Goal: Contribute content: Add original content to the website for others to see

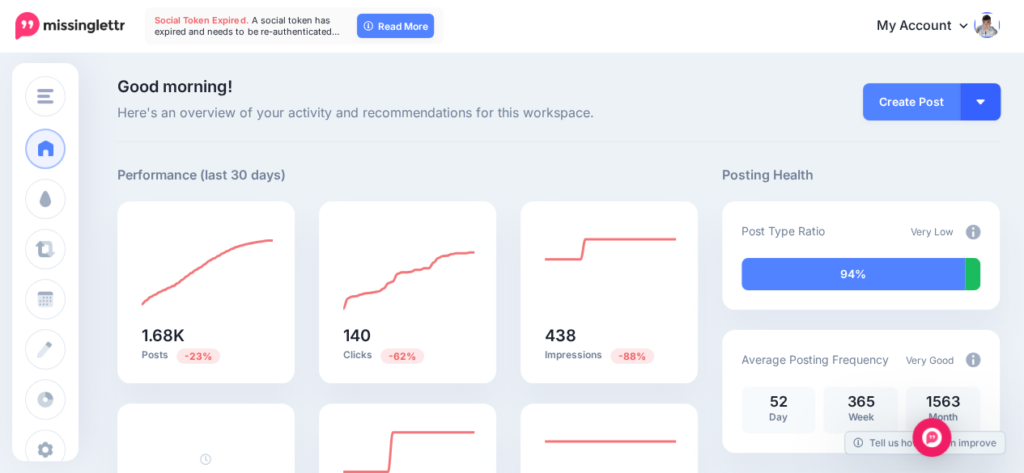
click at [984, 103] on img "button" at bounding box center [980, 102] width 8 height 5
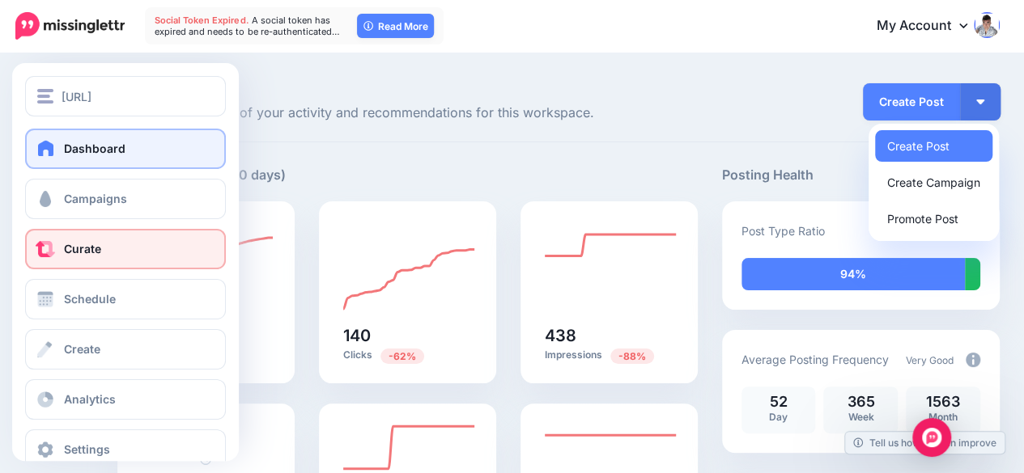
click at [82, 235] on link "Curate" at bounding box center [125, 249] width 201 height 40
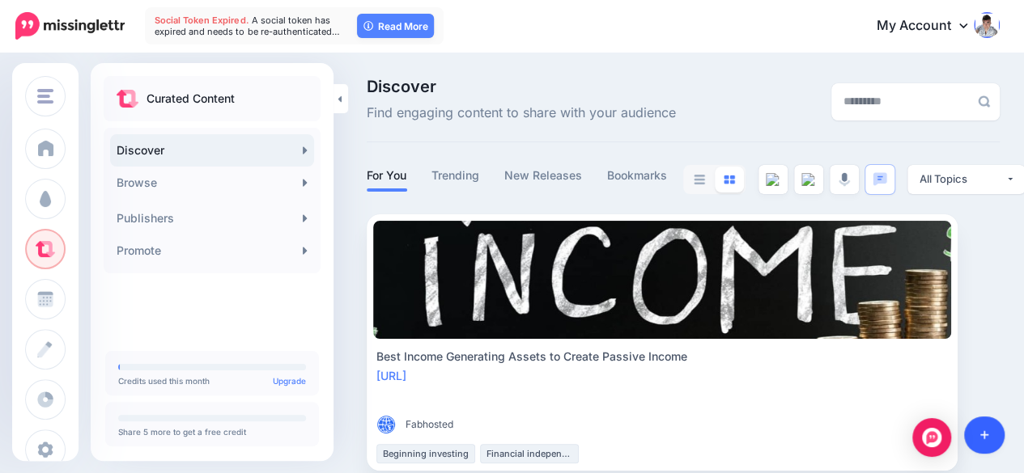
click at [988, 431] on link at bounding box center [984, 435] width 41 height 37
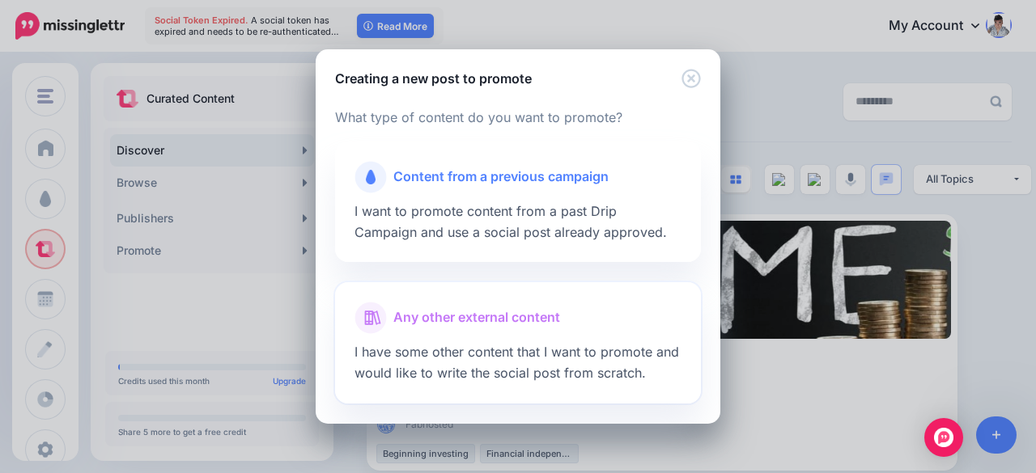
click at [489, 308] on span "Any other external content" at bounding box center [476, 317] width 167 height 21
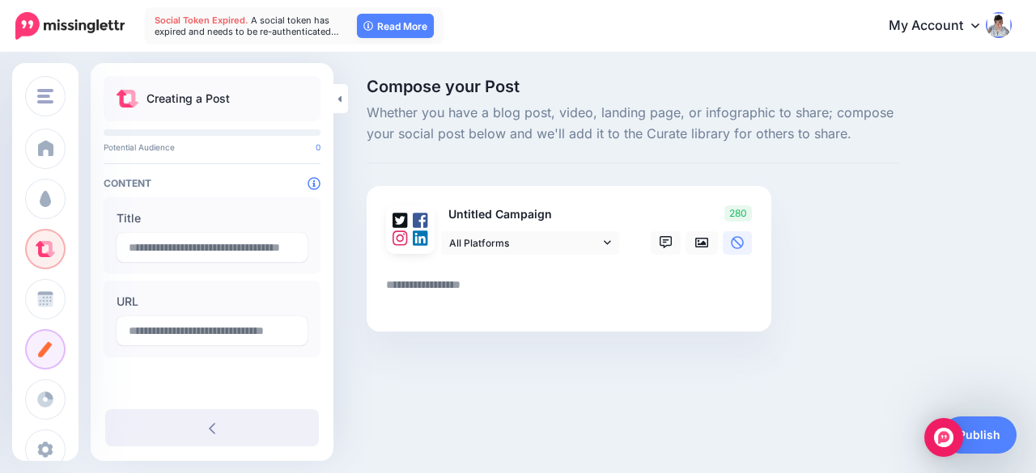
click at [422, 286] on textarea at bounding box center [572, 291] width 372 height 32
paste textarea "**********"
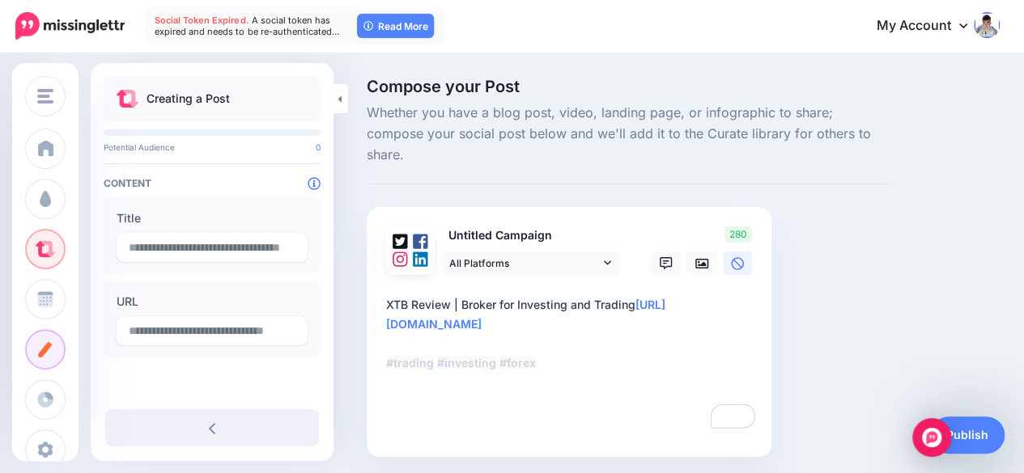
type textarea "**********"
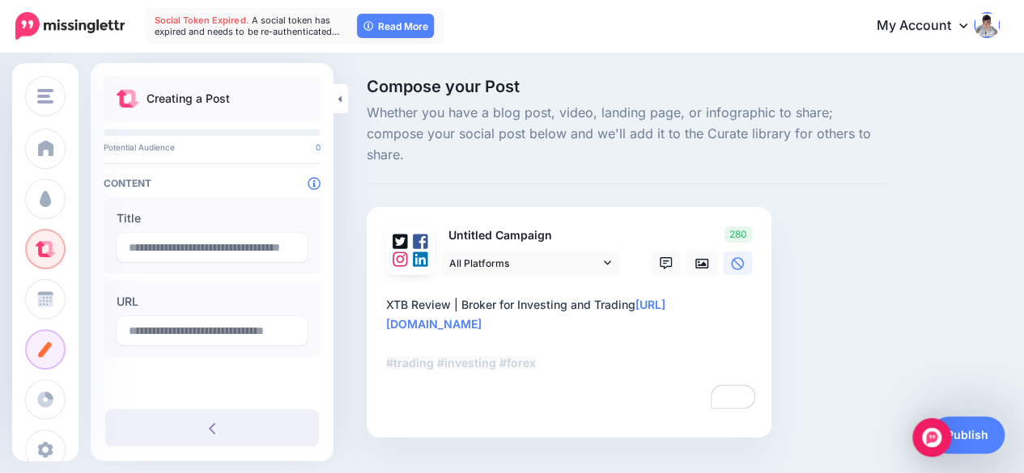
type input "**********"
click at [549, 360] on textarea "**********" at bounding box center [572, 353] width 372 height 117
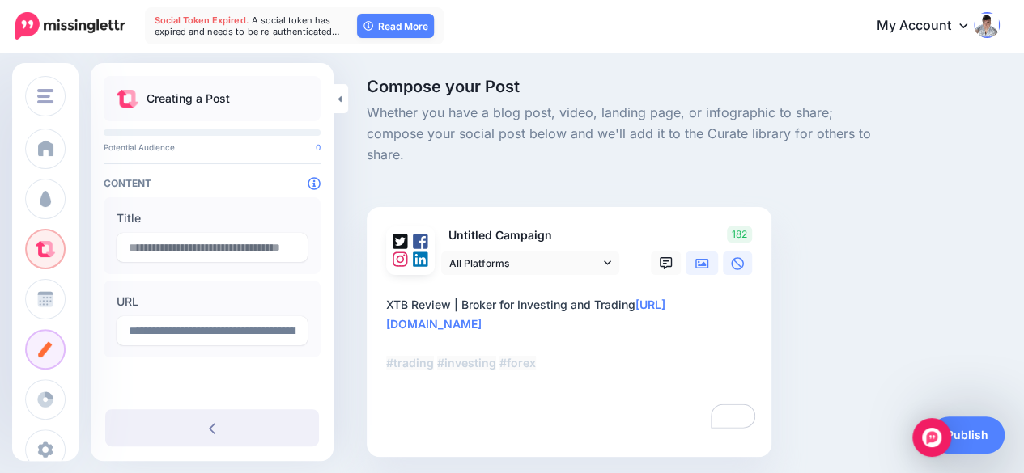
click at [696, 257] on icon at bounding box center [701, 263] width 13 height 13
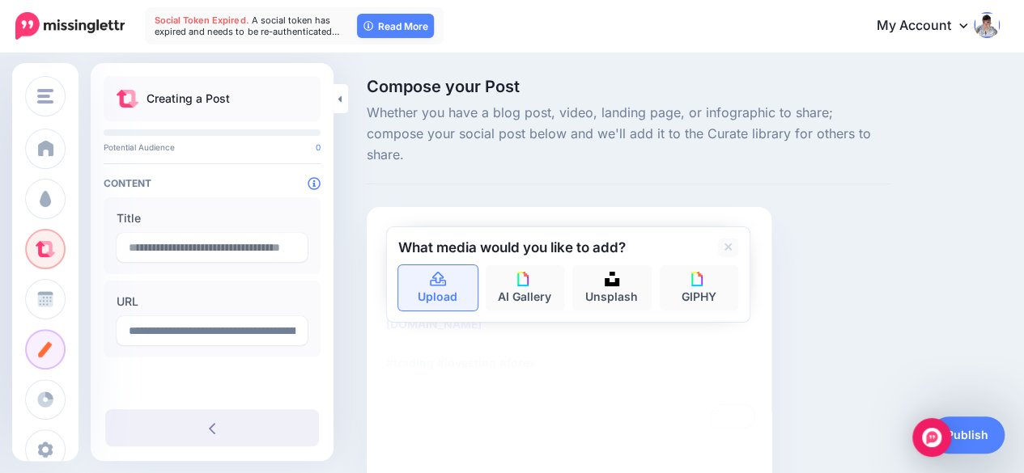
click at [430, 272] on icon at bounding box center [438, 279] width 16 height 15
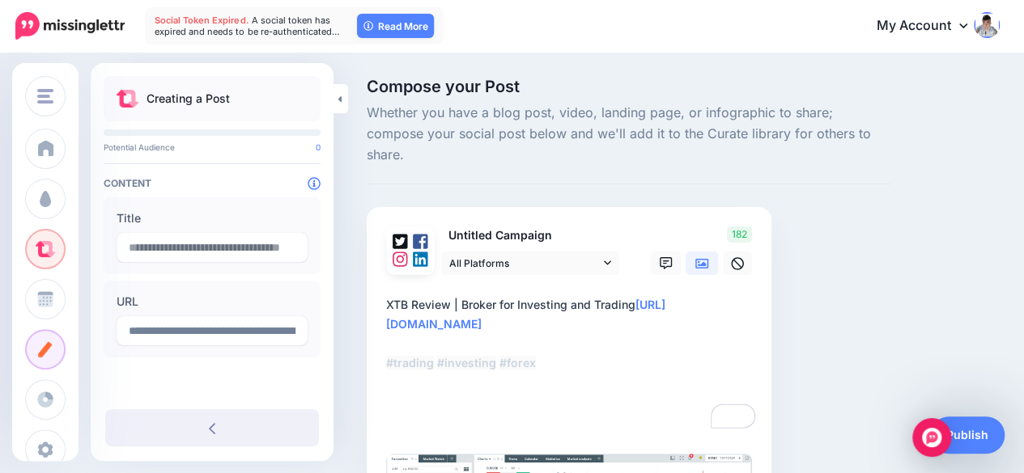
click at [492, 380] on textarea "**********" at bounding box center [572, 363] width 372 height 136
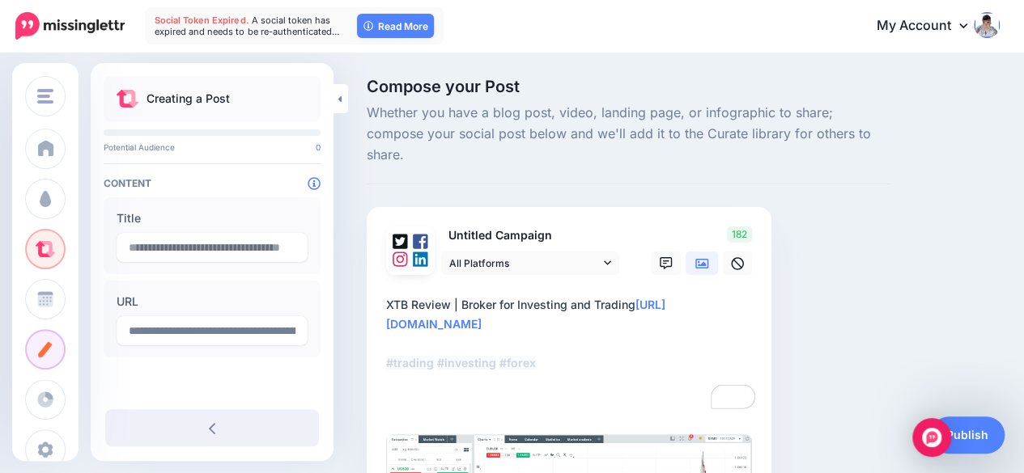
click at [469, 384] on textarea "**********" at bounding box center [572, 353] width 372 height 117
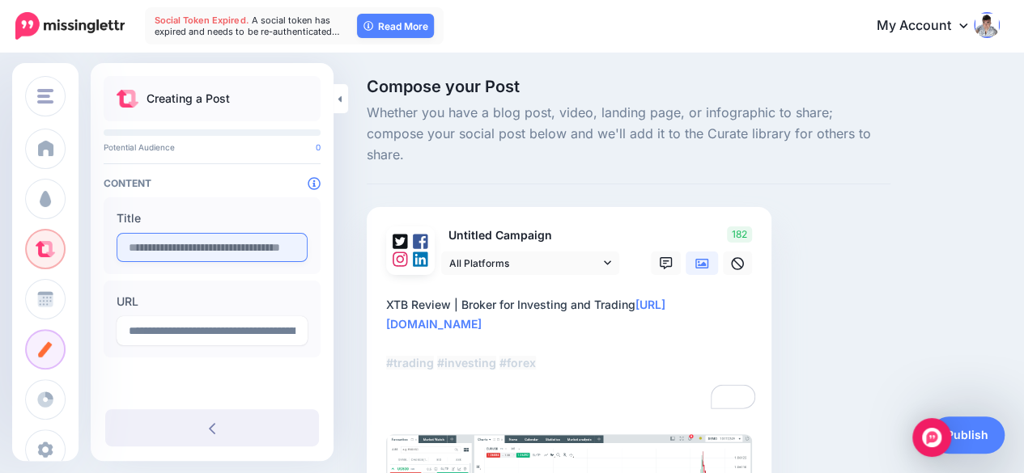
type textarea "**********"
click at [186, 249] on input "text" at bounding box center [212, 247] width 191 height 29
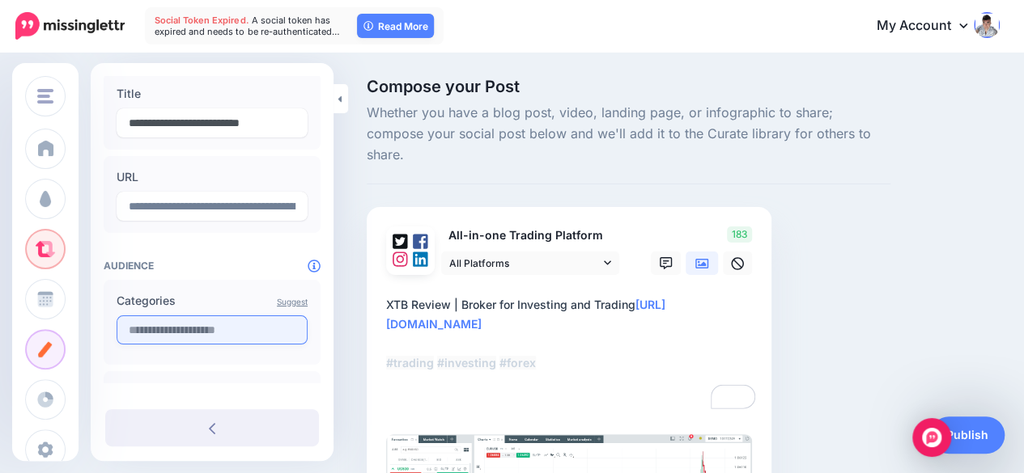
scroll to position [122, 0]
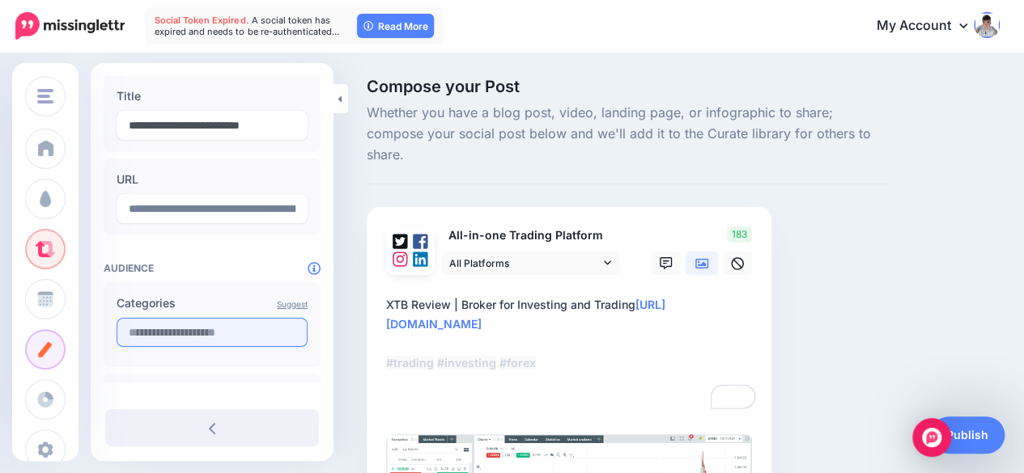
type input "**********"
click at [184, 330] on input "text" at bounding box center [212, 332] width 191 height 29
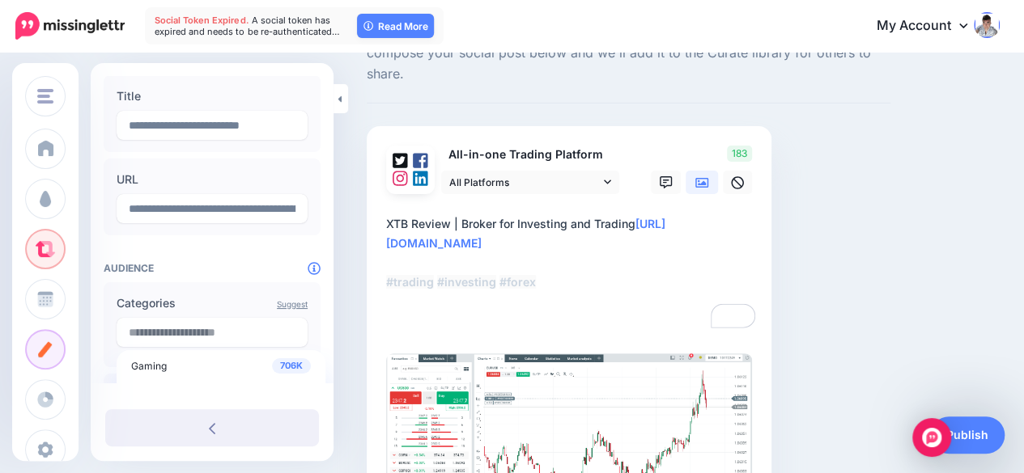
scroll to position [162, 0]
click at [222, 262] on h4 "Audience" at bounding box center [212, 268] width 217 height 12
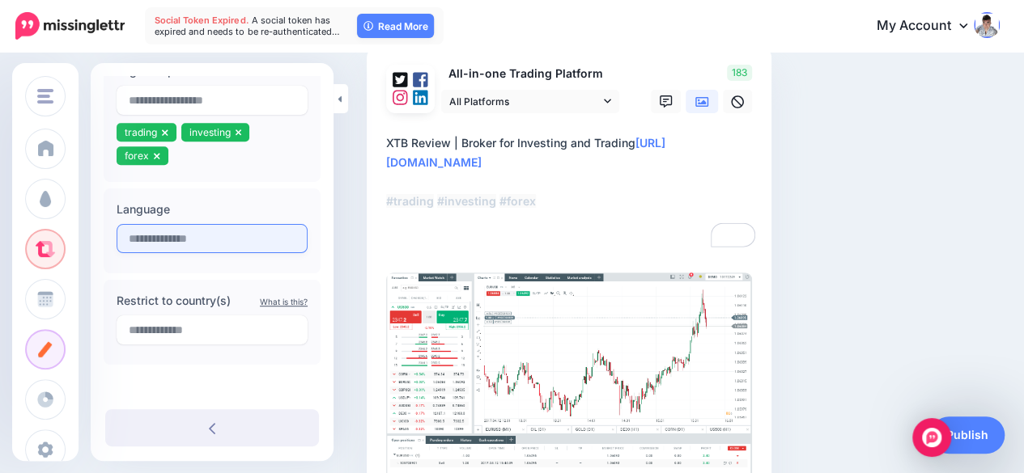
click at [207, 249] on input "text" at bounding box center [212, 238] width 191 height 29
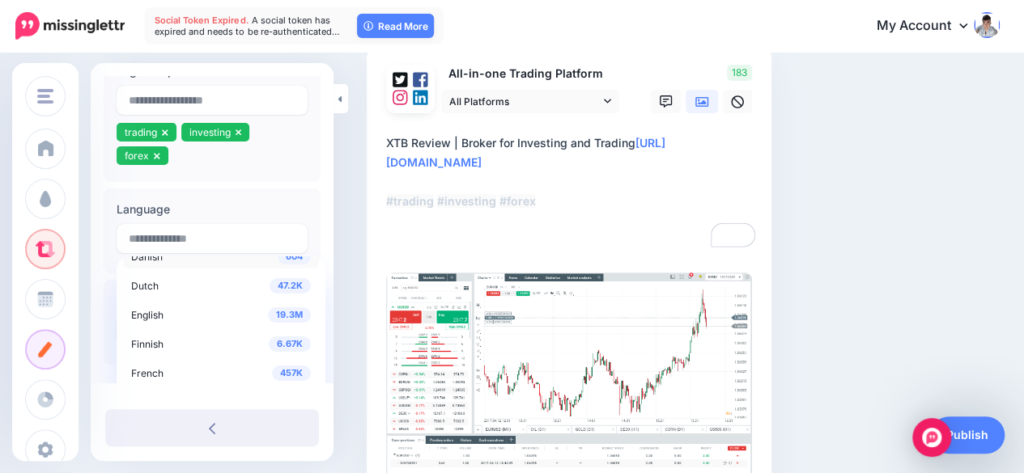
scroll to position [81, 0]
click at [168, 304] on div "19.3M English" at bounding box center [221, 310] width 180 height 19
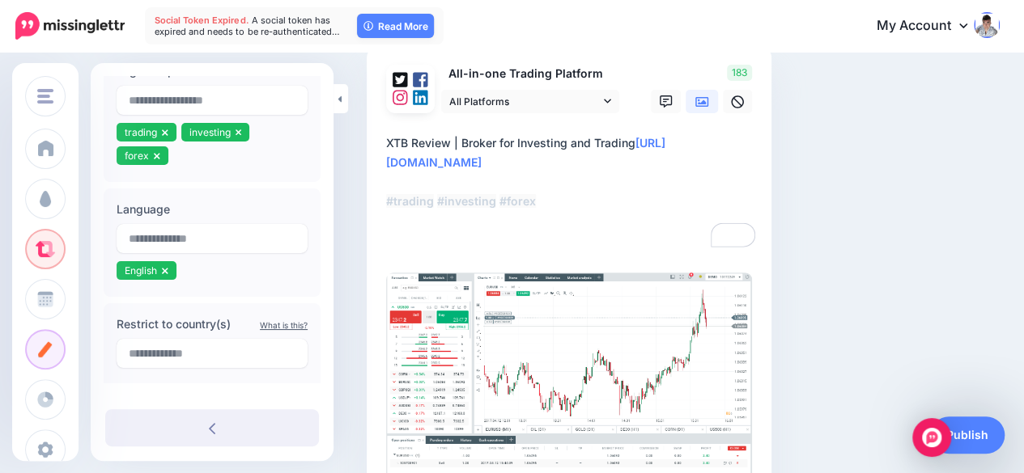
click at [326, 216] on div "**********" at bounding box center [212, 19] width 243 height 778
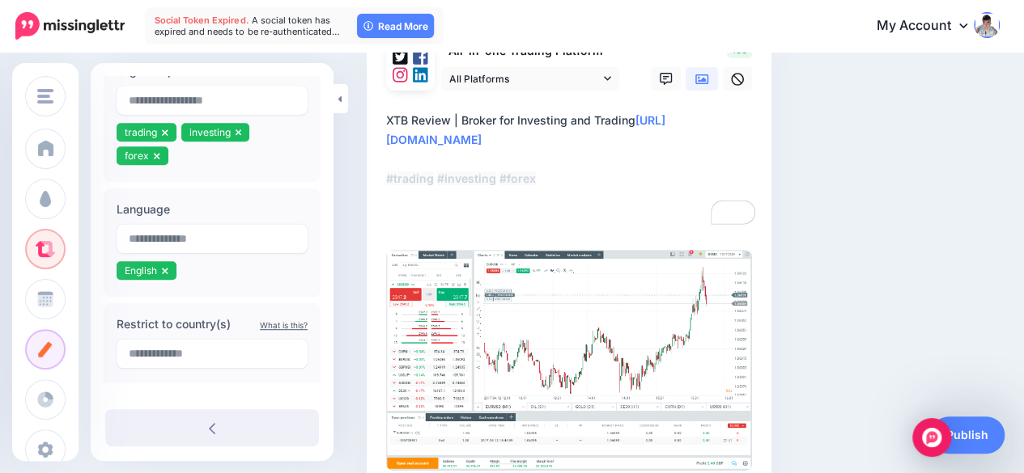
scroll to position [243, 0]
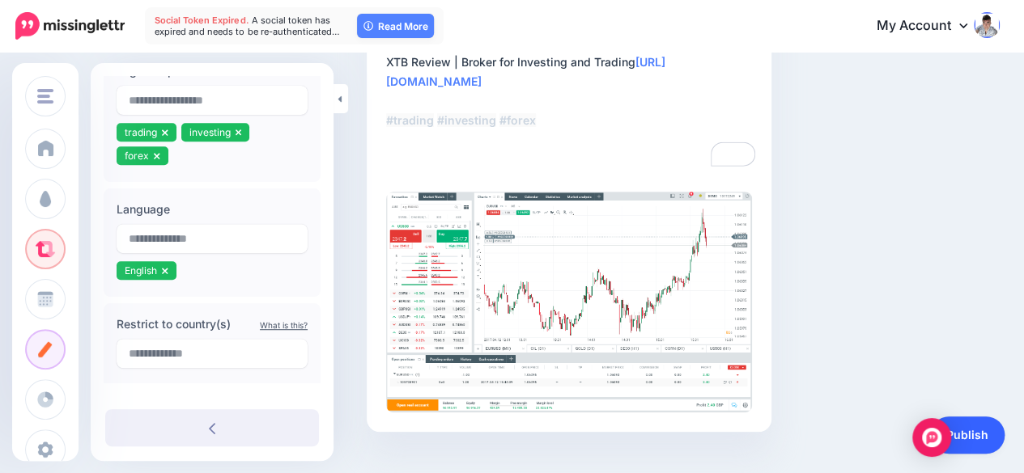
click at [976, 435] on link "Publish" at bounding box center [967, 435] width 74 height 37
click at [973, 438] on link "Publish" at bounding box center [967, 435] width 74 height 37
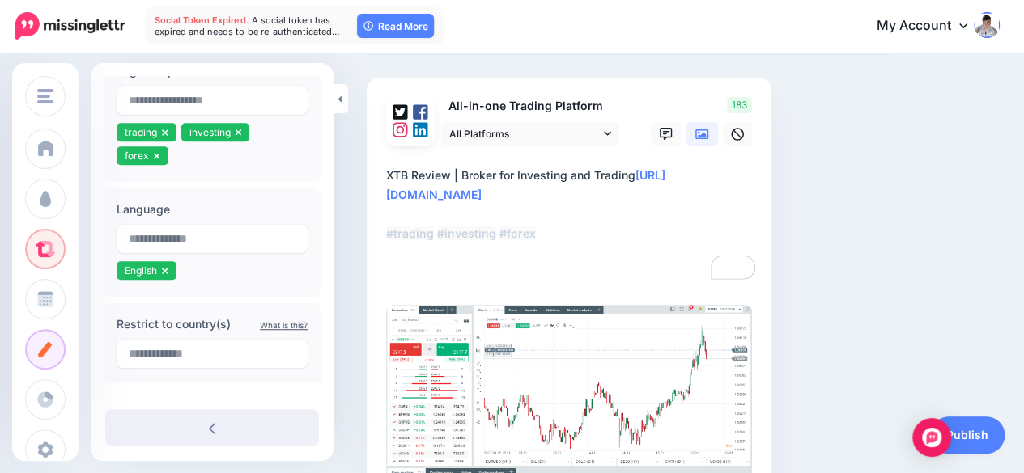
scroll to position [217, 0]
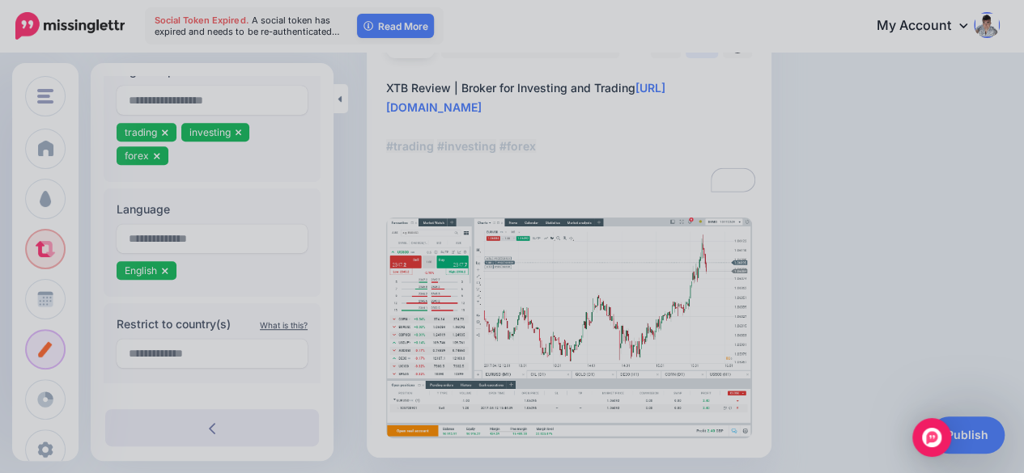
click at [974, 436] on div at bounding box center [512, 236] width 1024 height 473
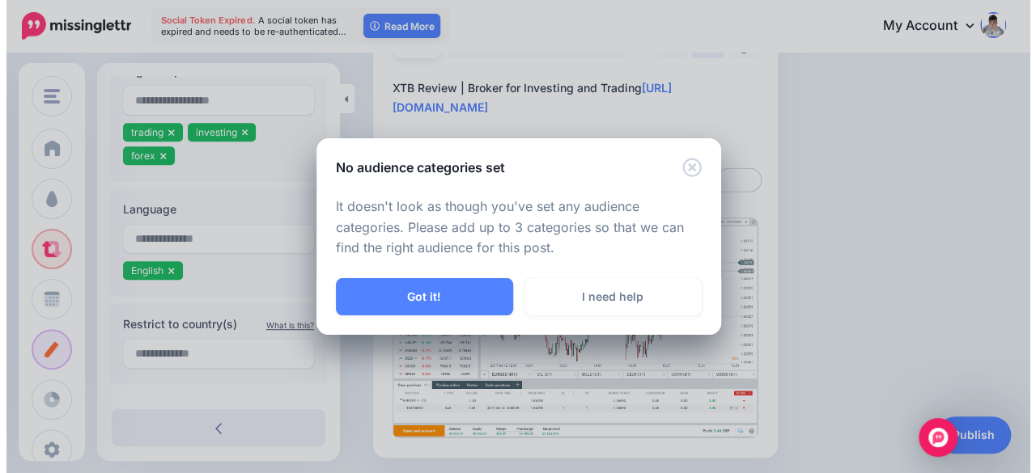
scroll to position [243, 0]
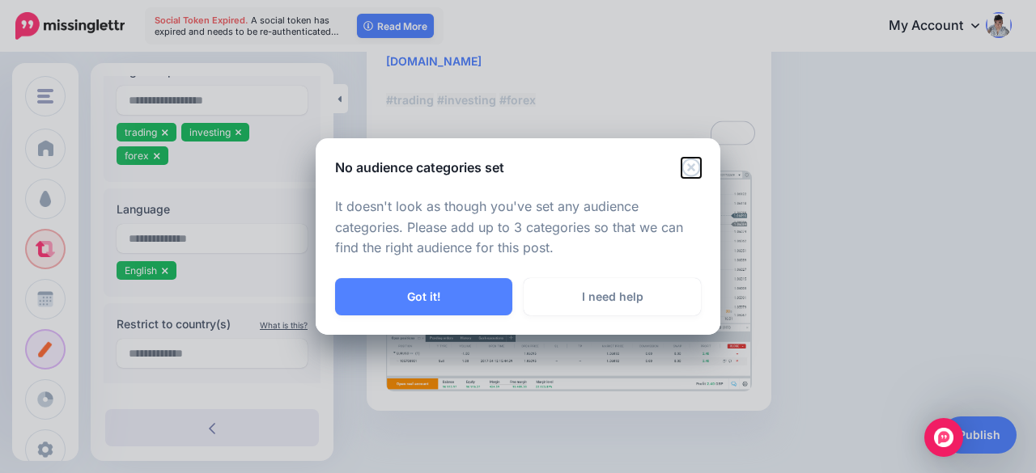
click at [693, 169] on icon "Close" at bounding box center [690, 167] width 19 height 19
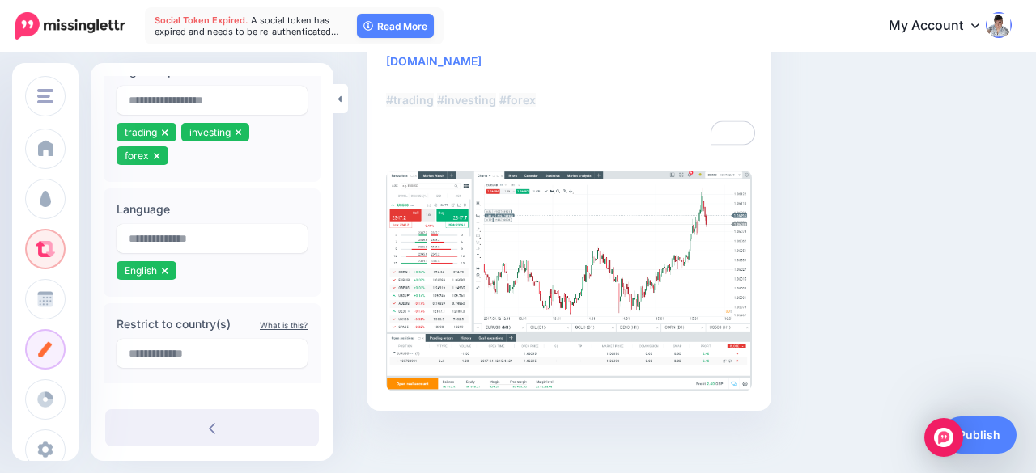
click at [236, 350] on div at bounding box center [518, 236] width 1036 height 473
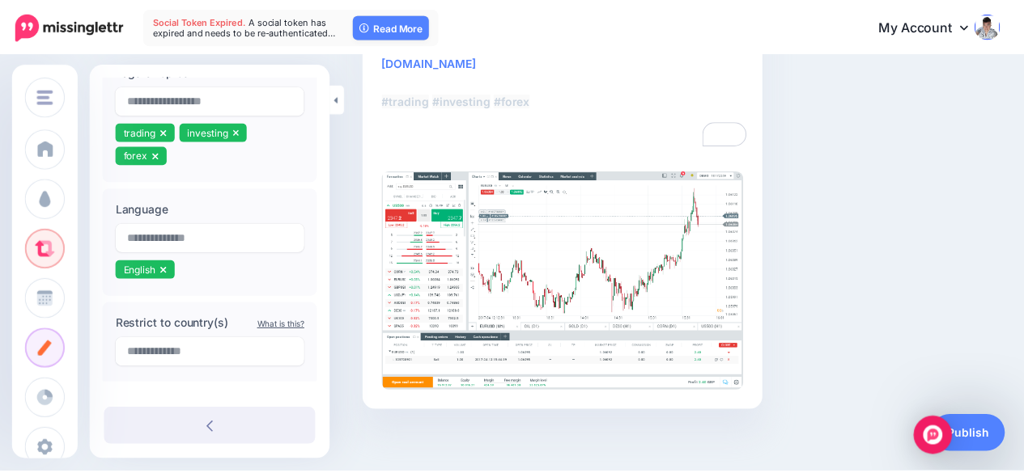
scroll to position [252, 0]
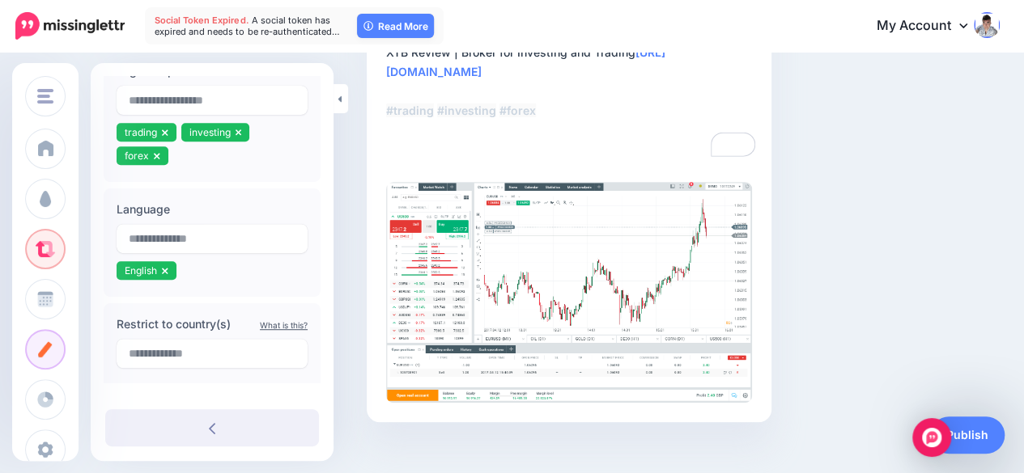
drag, startPoint x: 327, startPoint y: 309, endPoint x: 321, endPoint y: 243, distance: 66.6
click at [324, 261] on div at bounding box center [512, 236] width 1024 height 473
click at [311, 181] on div at bounding box center [512, 236] width 1024 height 473
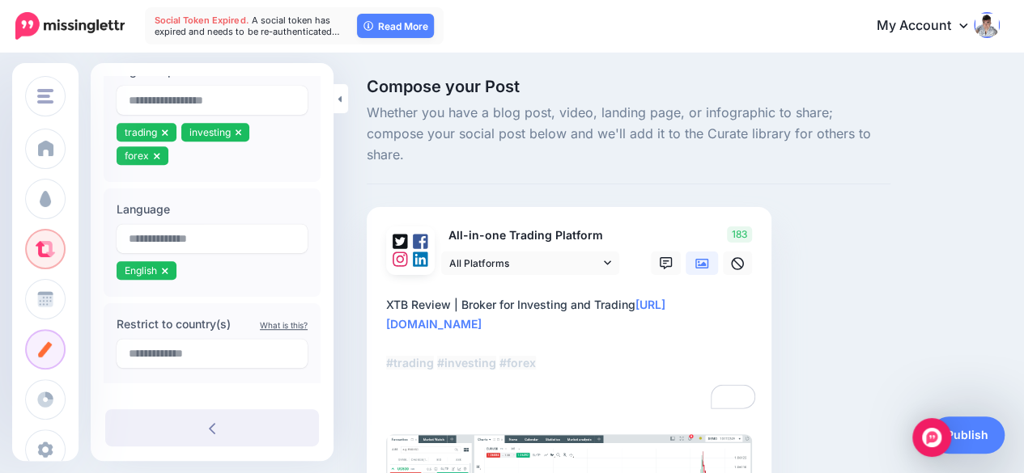
click at [445, 352] on div at bounding box center [512, 236] width 1024 height 473
click at [445, 334] on div at bounding box center [512, 236] width 1024 height 473
click at [206, 94] on div at bounding box center [512, 236] width 1024 height 473
drag, startPoint x: 206, startPoint y: 94, endPoint x: 201, endPoint y: 246, distance: 152.2
click at [206, 95] on div at bounding box center [512, 236] width 1024 height 473
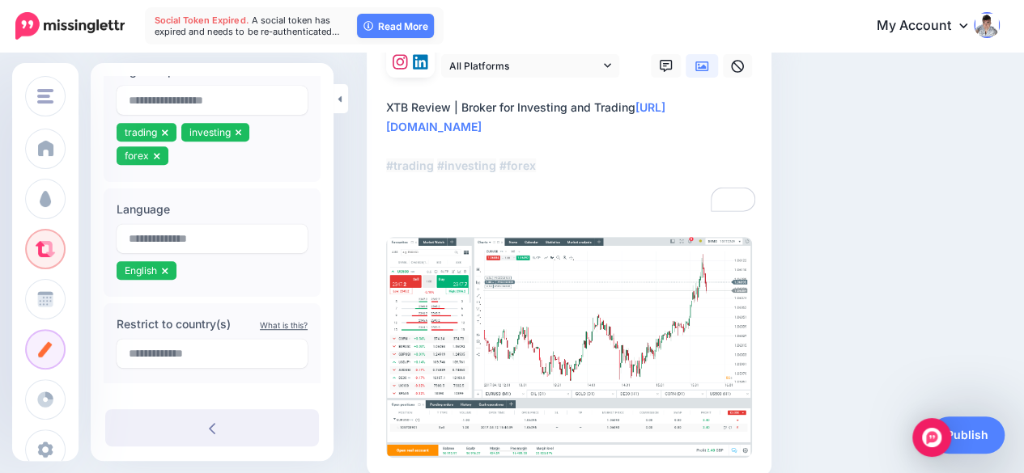
scroll to position [252, 0]
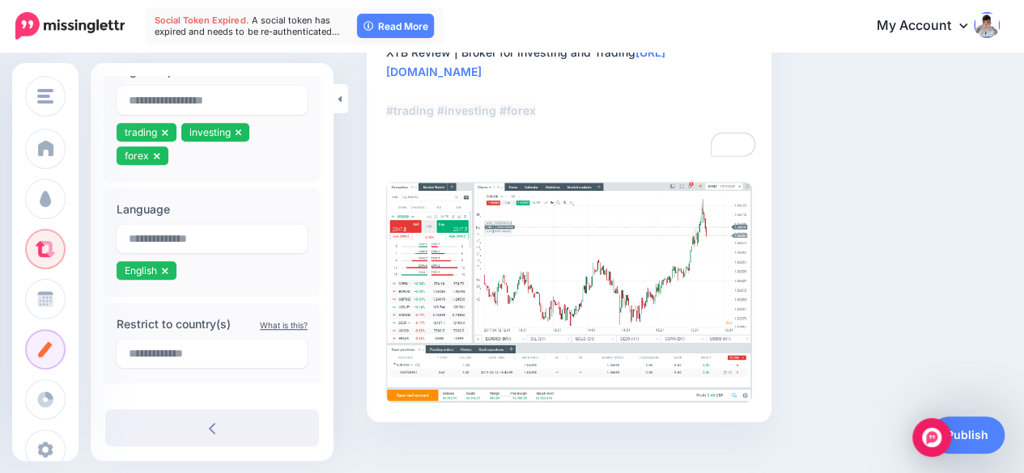
click at [329, 332] on div at bounding box center [512, 236] width 1024 height 473
drag, startPoint x: 325, startPoint y: 244, endPoint x: 303, endPoint y: 134, distance: 111.6
click at [324, 133] on div at bounding box center [512, 236] width 1024 height 473
click at [303, 134] on div at bounding box center [512, 236] width 1024 height 473
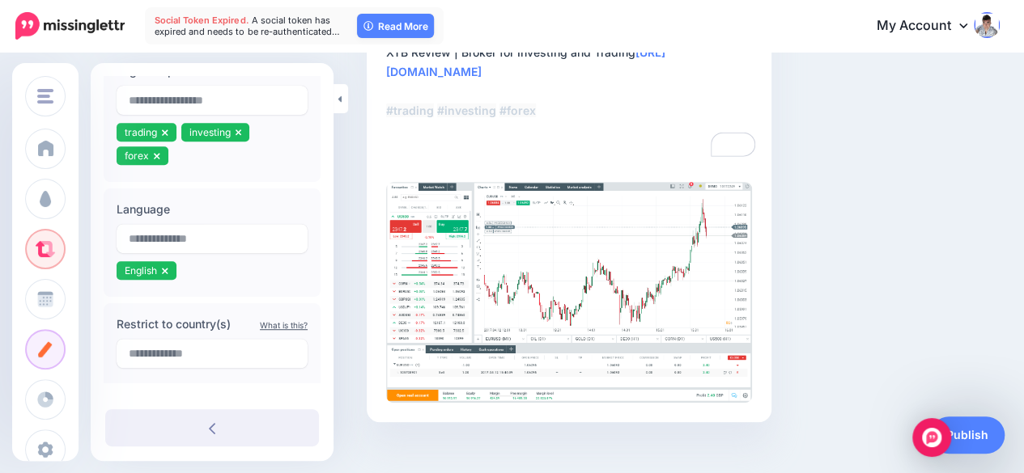
click at [256, 100] on div at bounding box center [512, 236] width 1024 height 473
click at [789, 285] on div at bounding box center [512, 236] width 1024 height 473
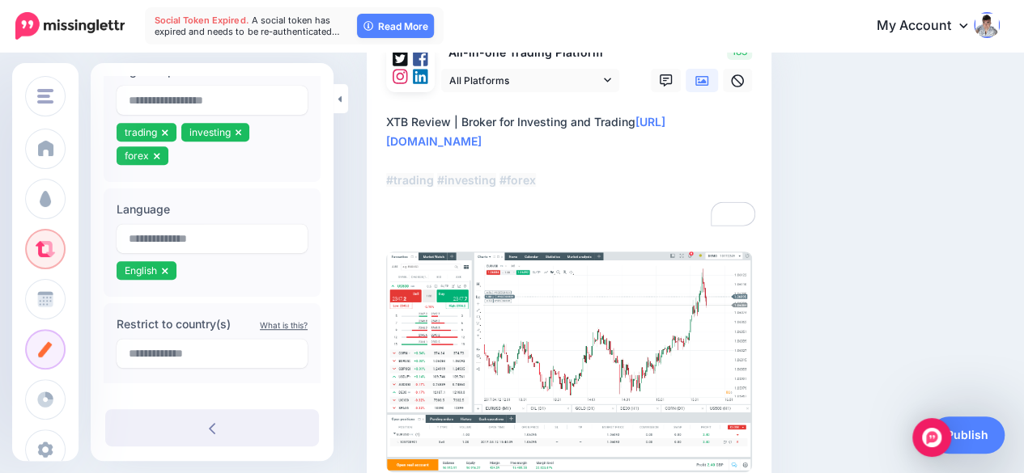
scroll to position [10, 0]
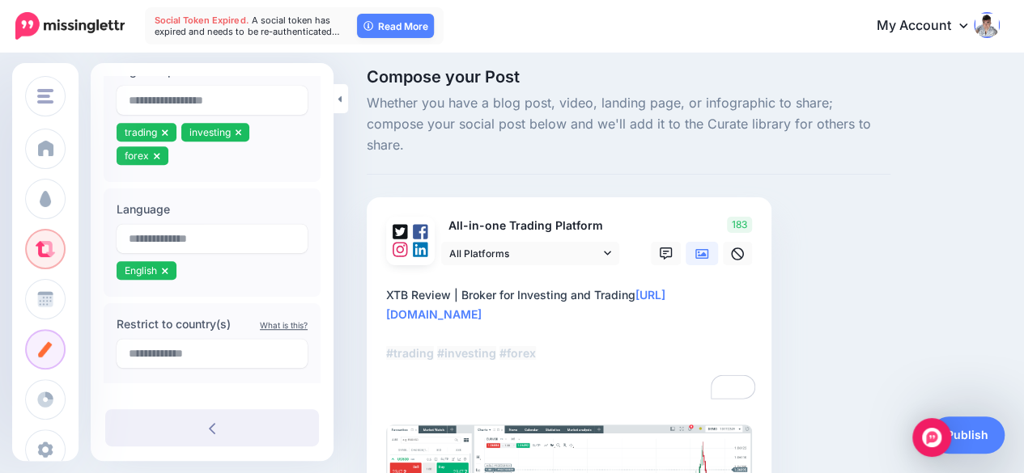
click at [337, 95] on div at bounding box center [512, 236] width 1024 height 473
click at [338, 103] on div at bounding box center [512, 236] width 1024 height 473
click at [272, 93] on div at bounding box center [512, 236] width 1024 height 473
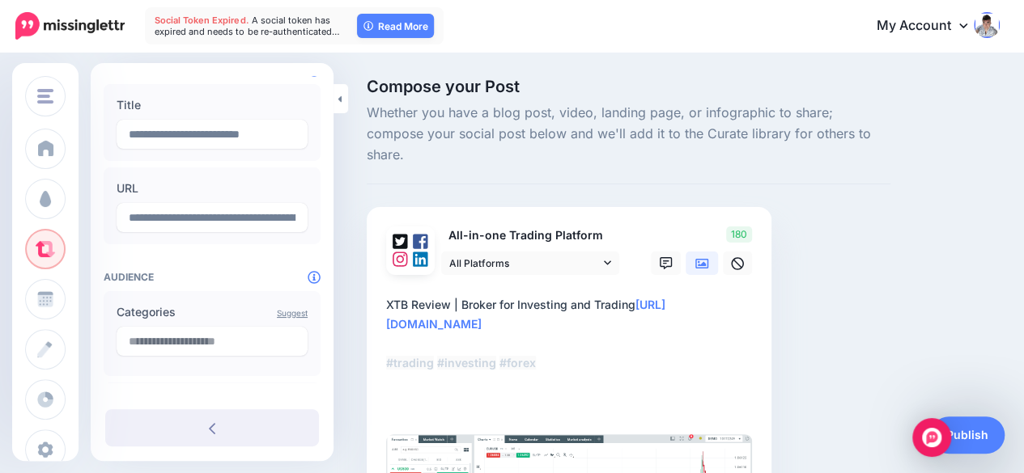
scroll to position [162, 0]
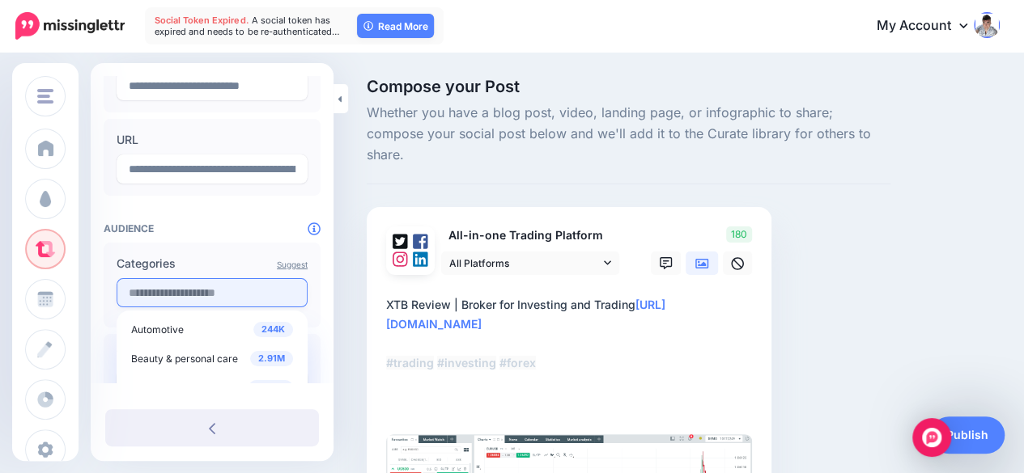
click at [180, 288] on input "text" at bounding box center [212, 292] width 191 height 29
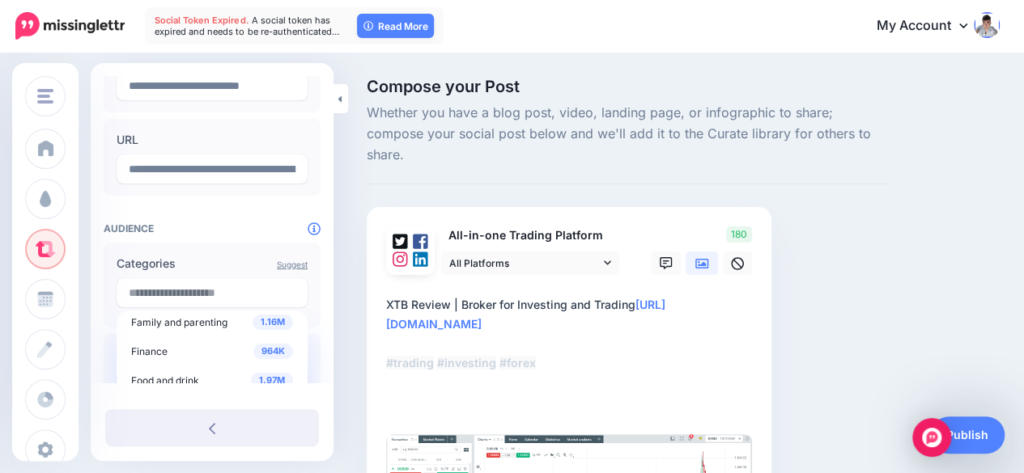
scroll to position [243, 0]
click at [169, 344] on div "964K Finance" at bounding box center [212, 348] width 162 height 19
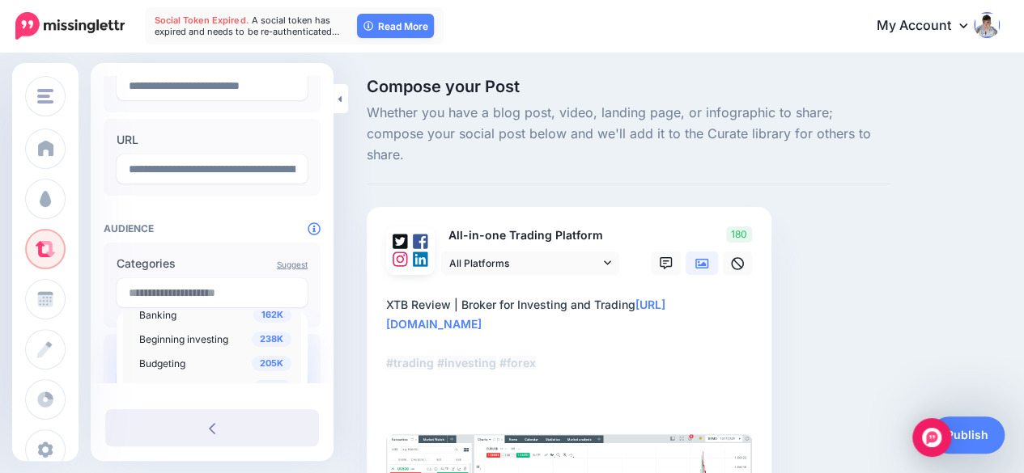
scroll to position [324, 0]
click at [191, 333] on span "Beginning investing" at bounding box center [183, 336] width 89 height 12
click at [170, 353] on span "Investing" at bounding box center [159, 352] width 41 height 12
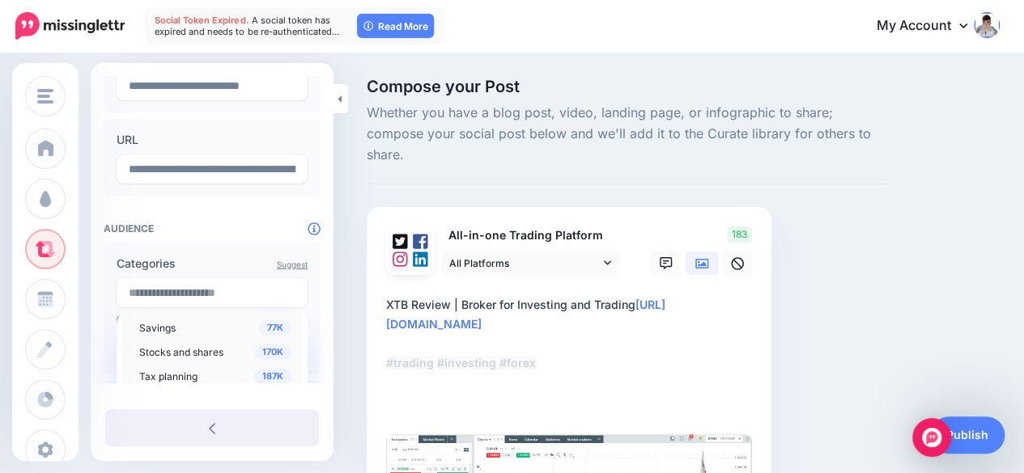
click at [209, 352] on span "Stocks and shares" at bounding box center [181, 352] width 84 height 12
click at [801, 255] on div "Compose your Post Whether you have a blog post, video, landing page, or infogra…" at bounding box center [628, 400] width 548 height 645
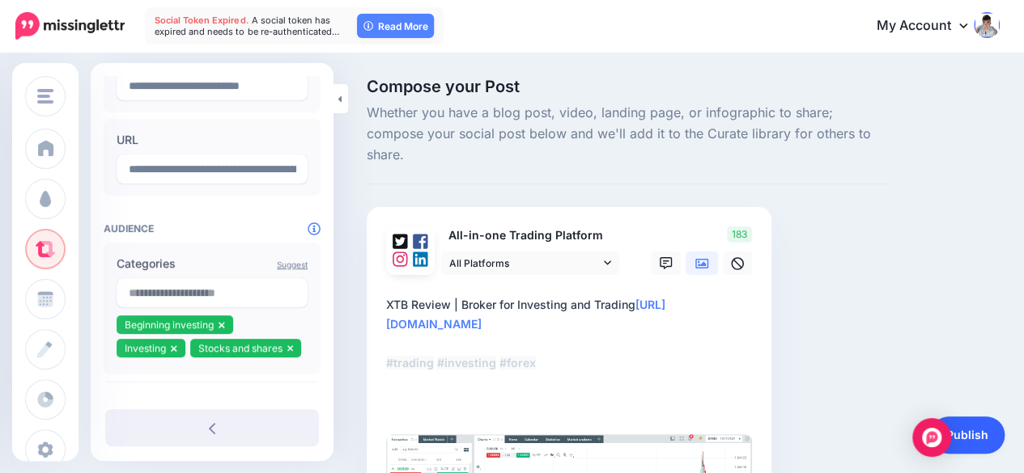
click at [985, 439] on link "Publish" at bounding box center [967, 435] width 74 height 37
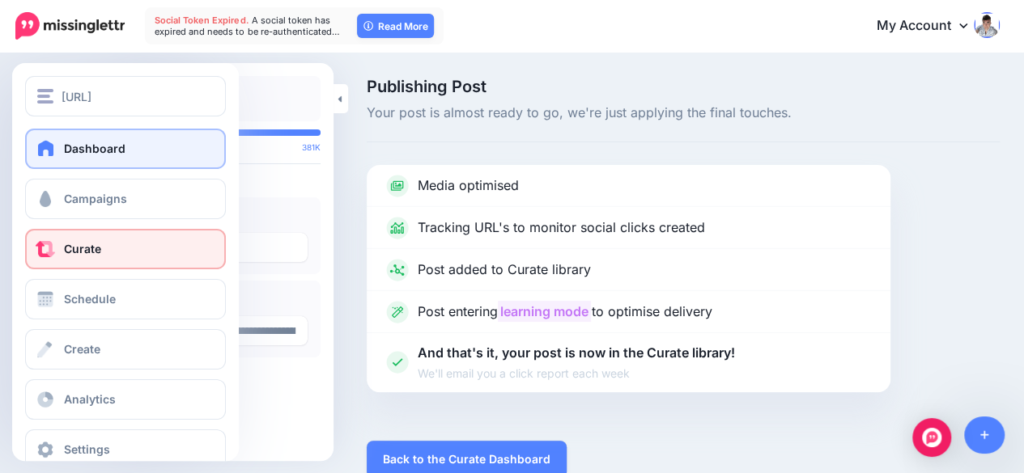
click at [45, 137] on link "Dashboard" at bounding box center [125, 149] width 201 height 40
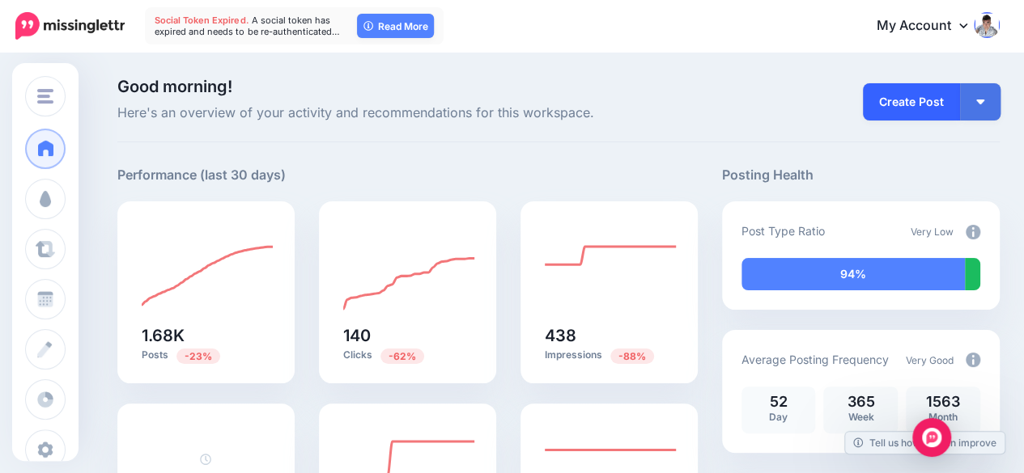
click at [908, 103] on link "Create Post" at bounding box center [911, 101] width 97 height 37
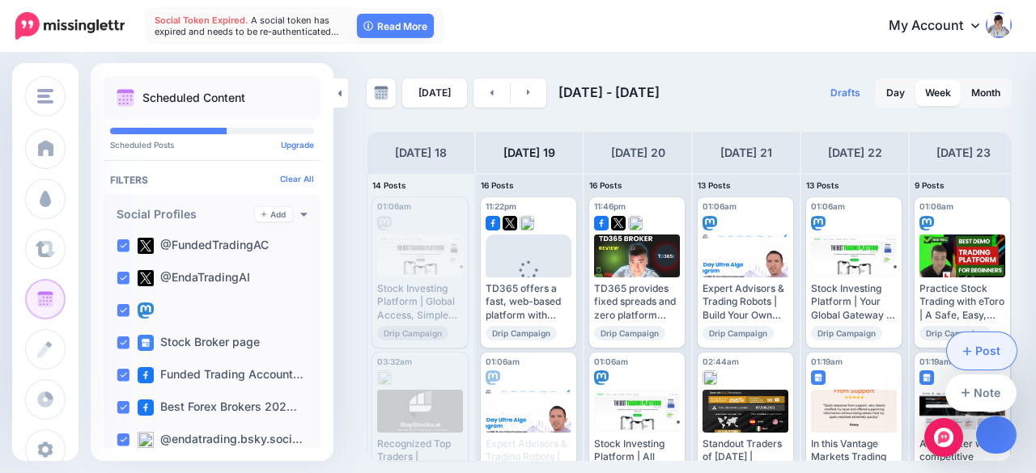
click at [986, 350] on link "Post" at bounding box center [982, 351] width 70 height 37
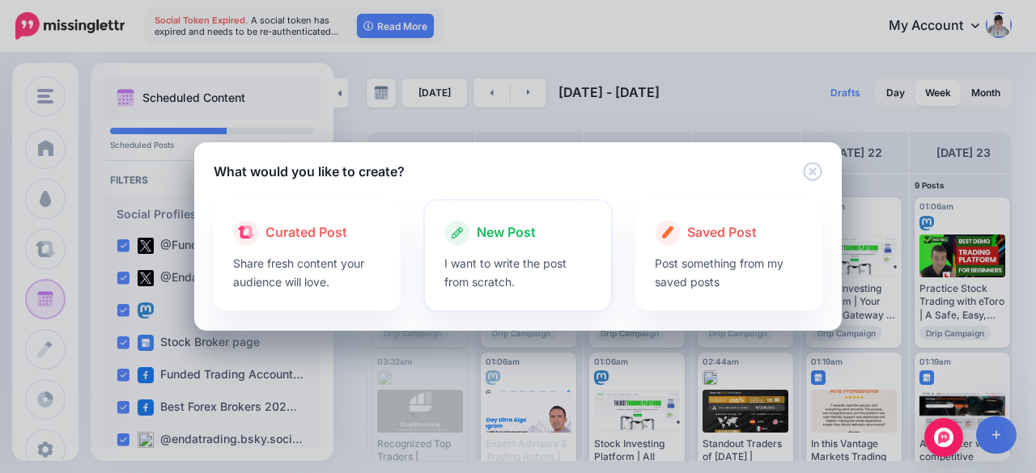
click at [481, 265] on p "I want to write the post from scratch." at bounding box center [518, 272] width 148 height 37
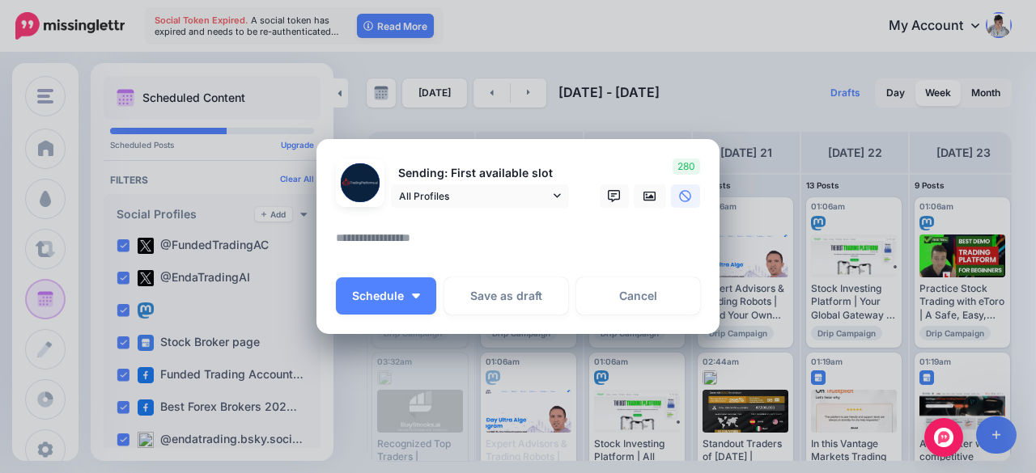
click at [382, 232] on textarea at bounding box center [522, 244] width 372 height 32
paste textarea "**********"
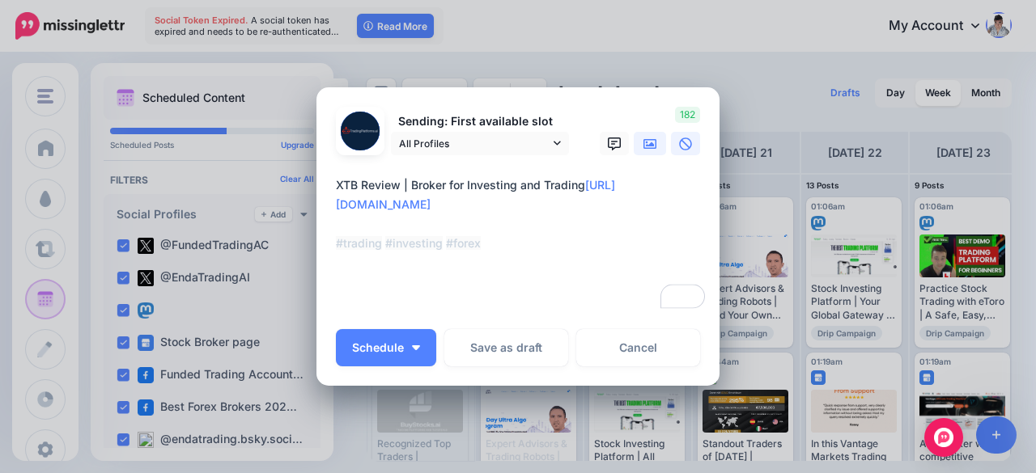
click at [634, 138] on link at bounding box center [650, 143] width 32 height 23
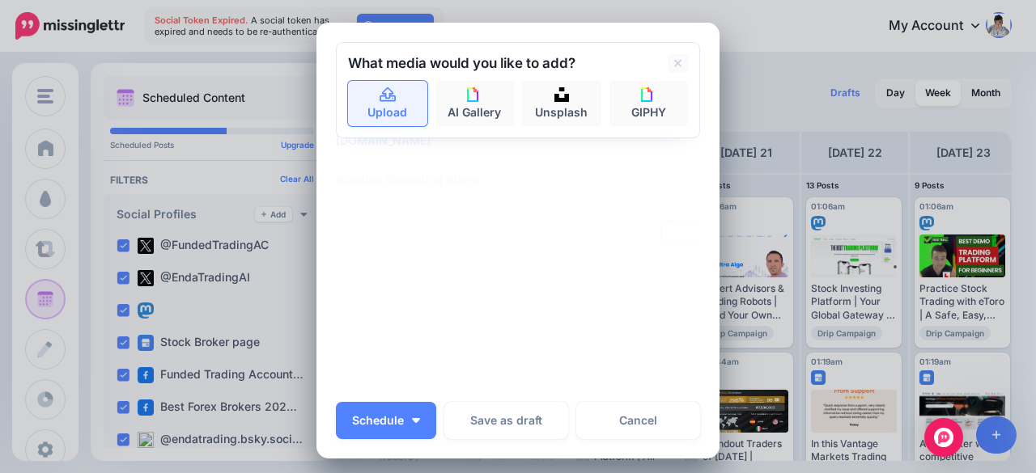
click at [392, 95] on link "Upload" at bounding box center [387, 103] width 79 height 45
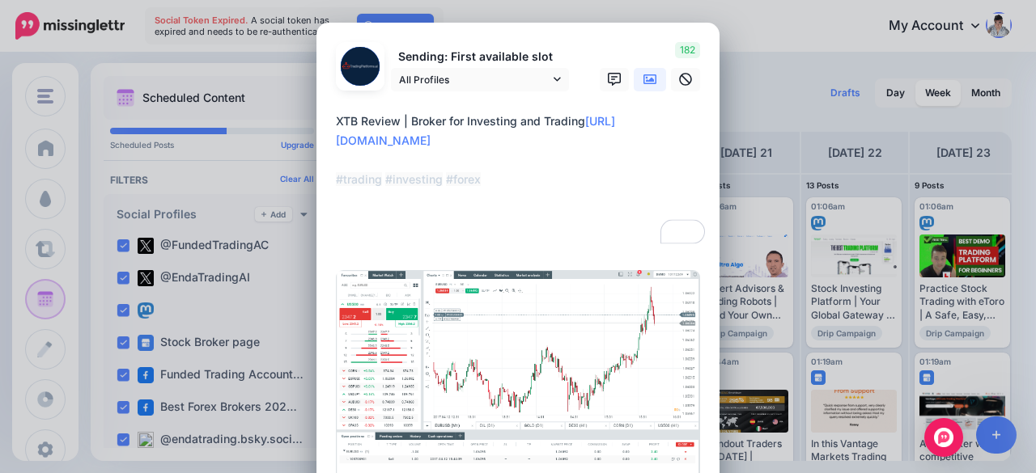
click at [429, 227] on textarea "**********" at bounding box center [522, 180] width 372 height 136
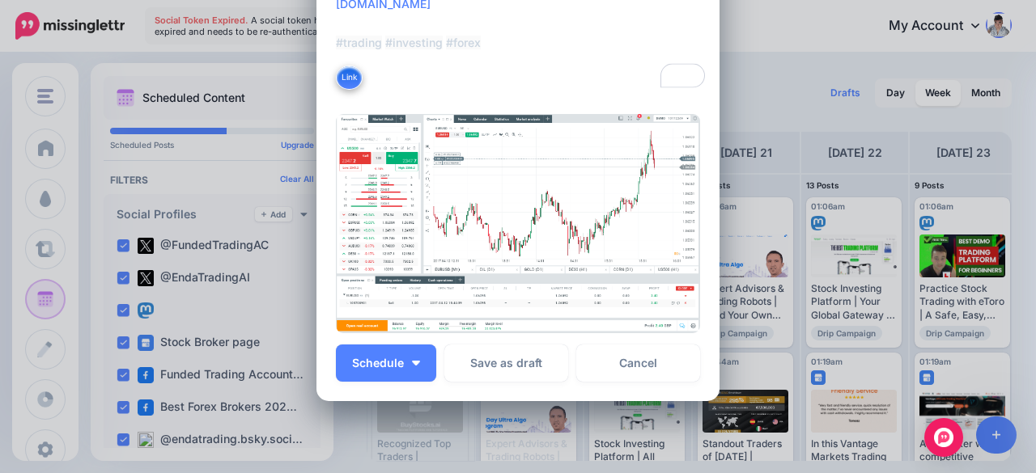
scroll to position [162, 0]
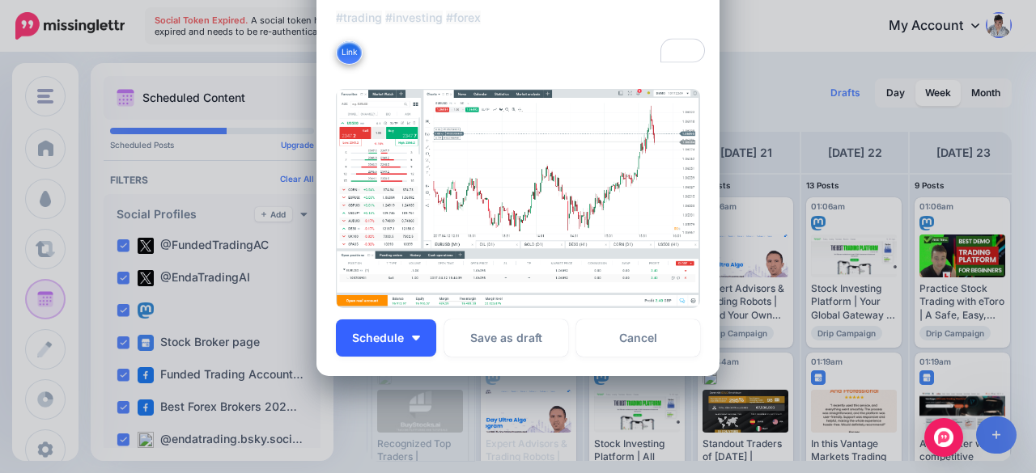
type textarea "**********"
click at [409, 342] on button "Schedule" at bounding box center [386, 338] width 100 height 37
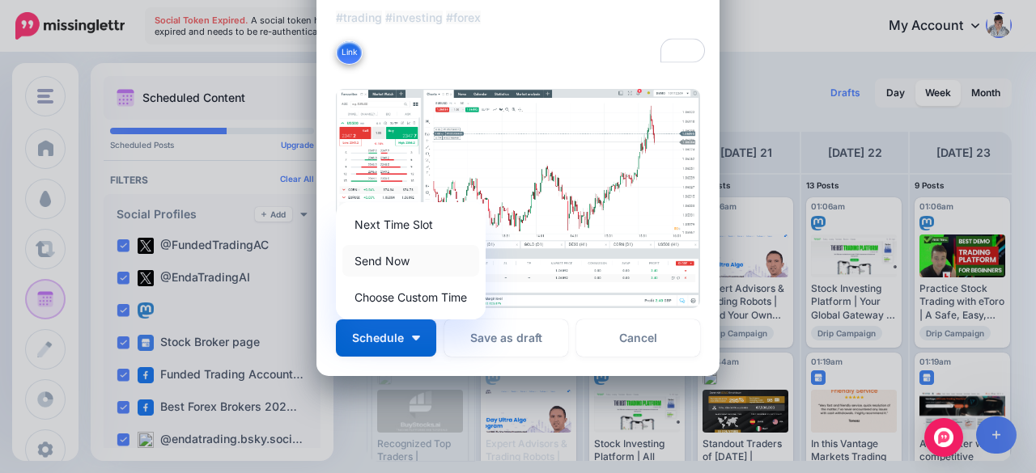
click at [392, 247] on link "Send Now" at bounding box center [410, 261] width 137 height 32
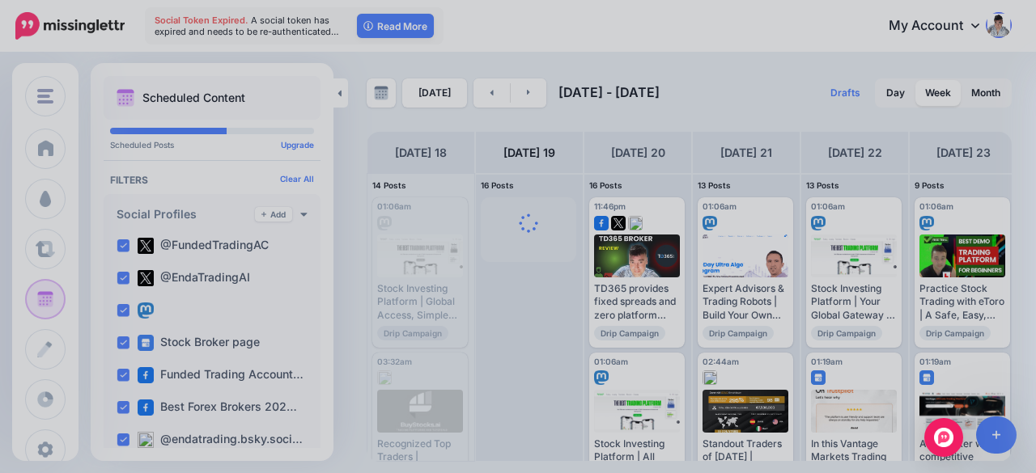
scroll to position [0, 0]
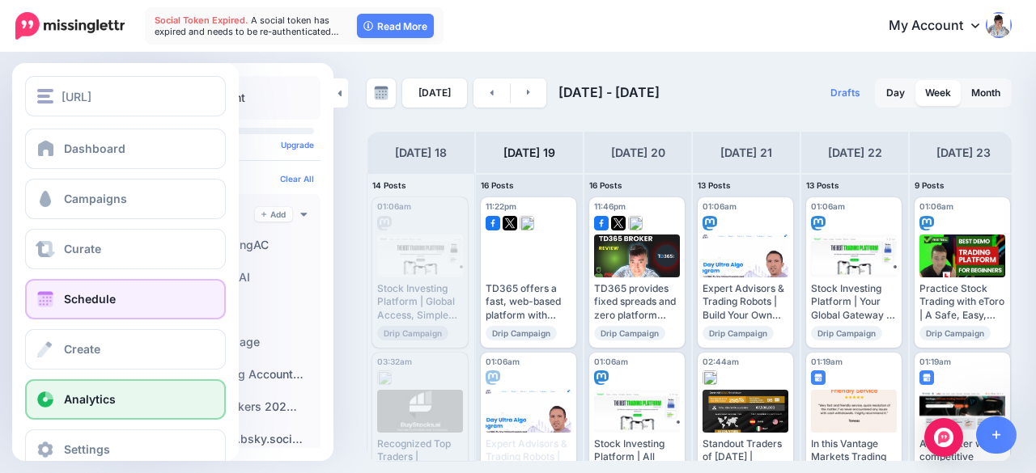
click at [99, 394] on span "Analytics" at bounding box center [90, 399] width 52 height 14
